Goal: Task Accomplishment & Management: Manage account settings

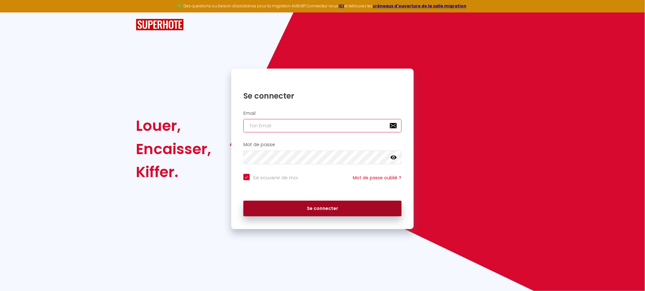
type input "[EMAIL_ADDRESS][DOMAIN_NAME]"
click at [331, 212] on button "Se connecter" at bounding box center [322, 209] width 158 height 16
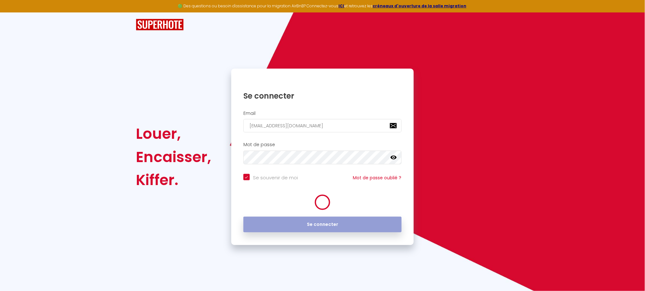
checkbox input "true"
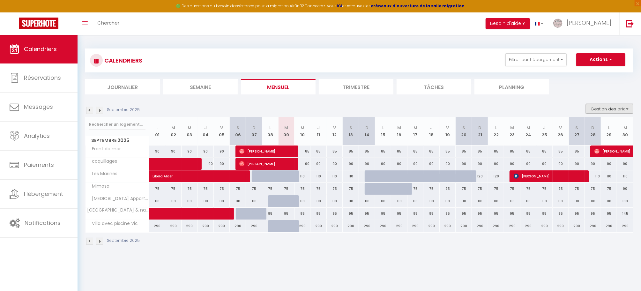
click at [618, 110] on button "Gestion des prix" at bounding box center [610, 109] width 48 height 10
click at [601, 127] on input "Nb Nuits minimum" at bounding box center [604, 128] width 57 height 6
checkbox input "true"
